Goal: Check status: Check status

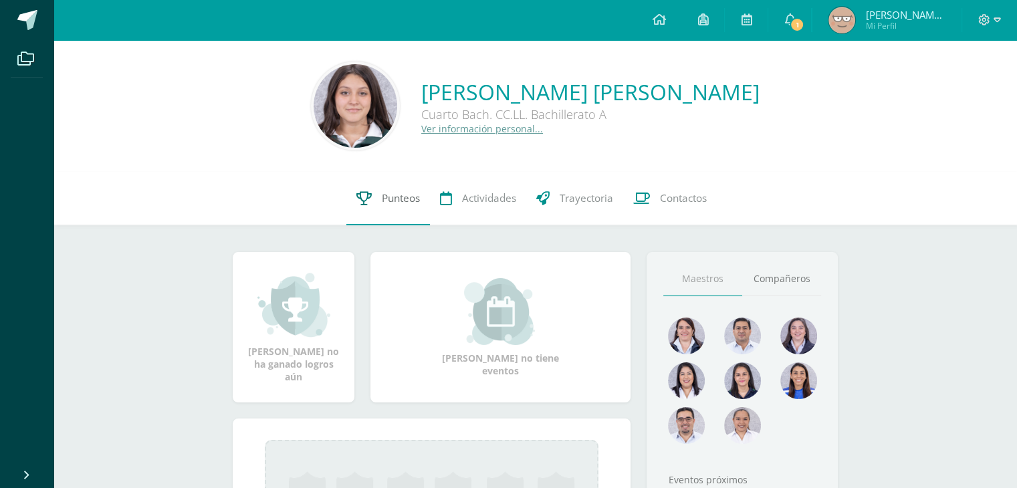
click at [371, 193] on link "Punteos" at bounding box center [388, 198] width 84 height 53
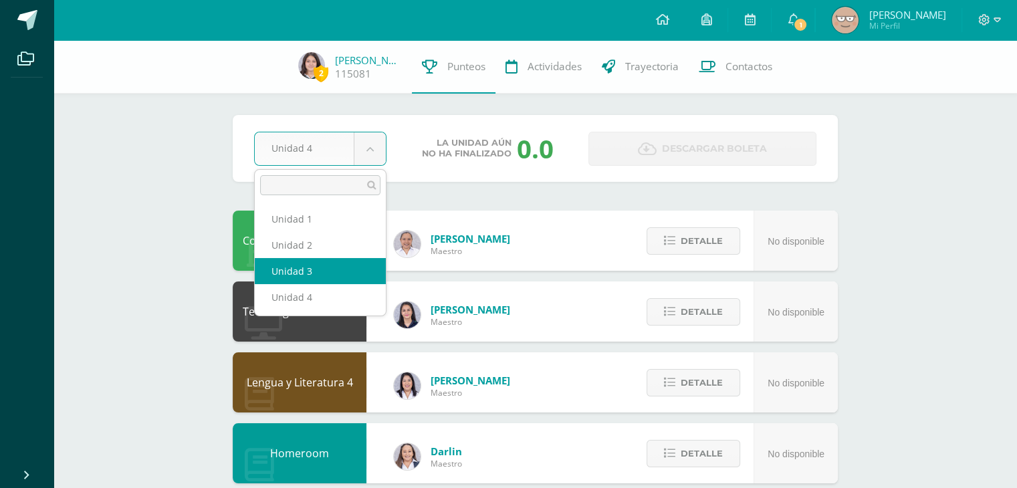
select select "Unidad 3"
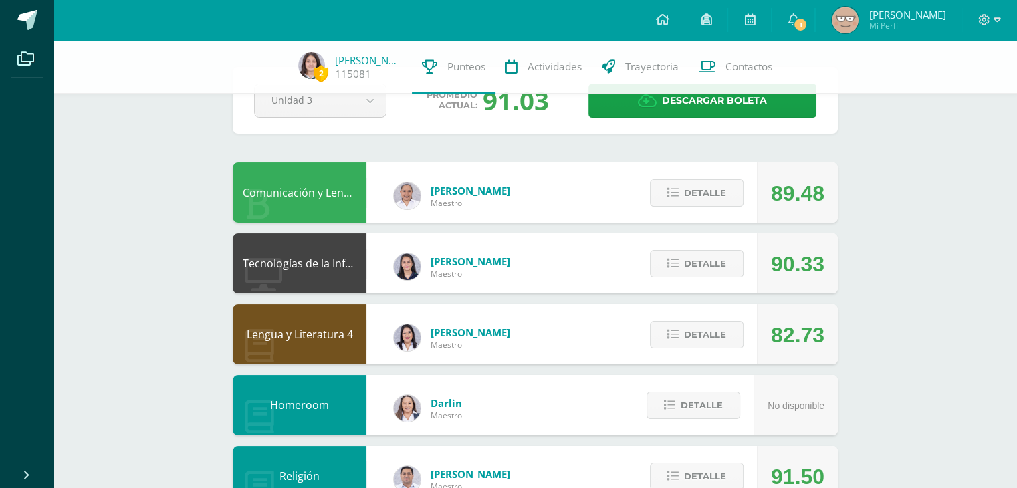
scroll to position [48, 0]
